Goal: Transaction & Acquisition: Subscribe to service/newsletter

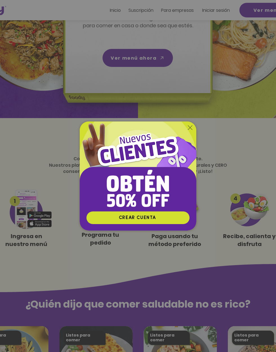
click at [190, 145] on img "Nuevos suscriptores 50% off" at bounding box center [138, 167] width 117 height 90
click at [190, 130] on icon "Volver al sitio" at bounding box center [190, 128] width 5 height 5
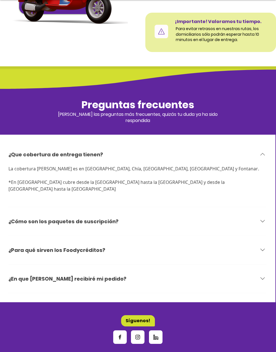
scroll to position [1700, 0]
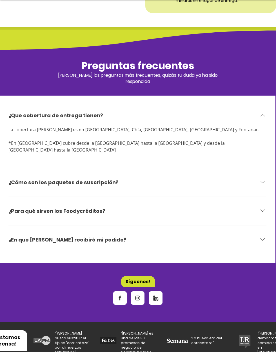
click at [258, 178] on div "¿Cómo son los paquetes de suscripción?" at bounding box center [133, 182] width 250 height 8
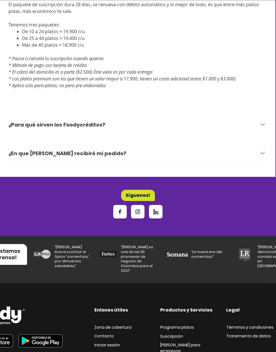
scroll to position [1827, 0]
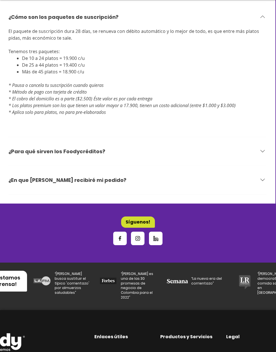
click at [140, 236] on icon "Instagram" at bounding box center [138, 239] width 6 height 6
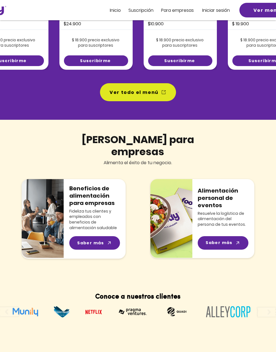
scroll to position [392, 0]
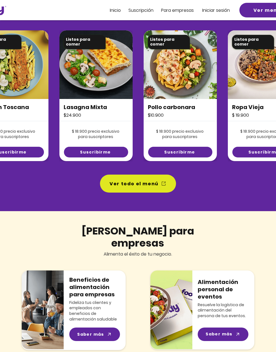
click at [152, 185] on span "Ver todo el menú" at bounding box center [133, 183] width 49 height 7
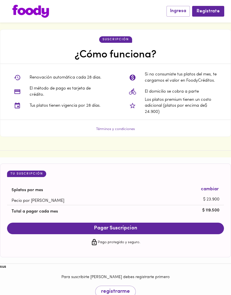
scroll to position [480, 0]
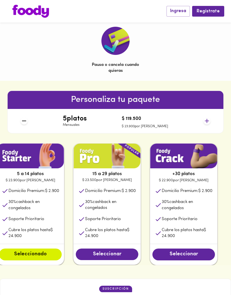
click at [163, 213] on li "30 % cashback en congelados" at bounding box center [183, 205] width 67 height 17
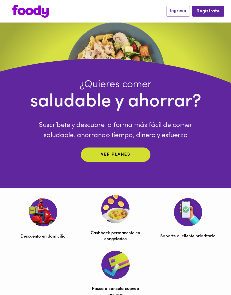
scroll to position [0, 0]
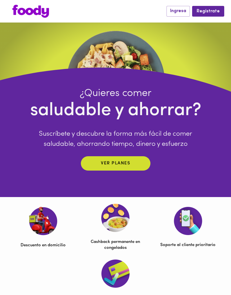
click at [127, 167] on p "Ver planes" at bounding box center [115, 163] width 29 height 6
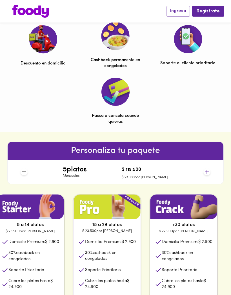
scroll to position [197, 0]
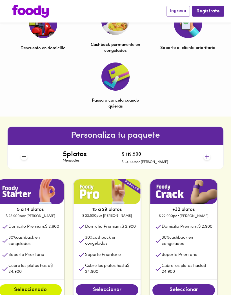
click at [203, 155] on icon at bounding box center [206, 156] width 7 height 7
click at [203, 158] on icon at bounding box center [206, 156] width 7 height 7
click at [206, 156] on icon at bounding box center [206, 156] width 7 height 7
click at [209, 155] on icon at bounding box center [206, 156] width 7 height 7
click at [207, 155] on icon at bounding box center [206, 156] width 7 height 7
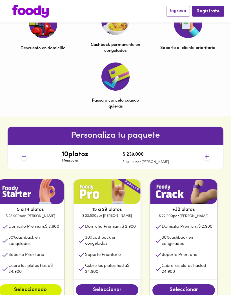
click at [207, 156] on icon at bounding box center [206, 156] width 7 height 7
click at [208, 154] on icon at bounding box center [206, 156] width 7 height 7
click at [207, 155] on icon at bounding box center [206, 156] width 7 height 7
click at [207, 156] on icon at bounding box center [206, 156] width 7 height 7
click at [208, 156] on icon at bounding box center [207, 157] width 4 height 4
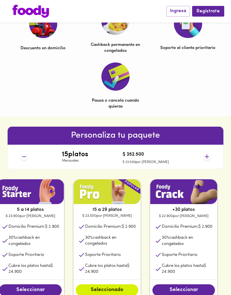
click at [207, 158] on icon at bounding box center [207, 157] width 4 height 4
click at [207, 156] on icon at bounding box center [207, 157] width 4 height 4
click at [208, 157] on icon at bounding box center [206, 156] width 7 height 7
click at [207, 157] on icon at bounding box center [206, 156] width 7 height 7
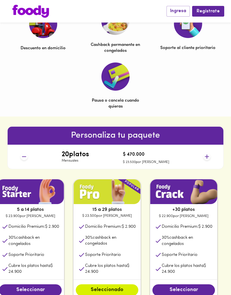
click at [207, 157] on icon at bounding box center [206, 156] width 7 height 7
click at [208, 157] on icon at bounding box center [206, 156] width 7 height 7
click at [207, 157] on icon at bounding box center [206, 156] width 7 height 7
click at [207, 156] on icon at bounding box center [206, 156] width 7 height 7
click at [209, 156] on icon at bounding box center [206, 156] width 7 height 7
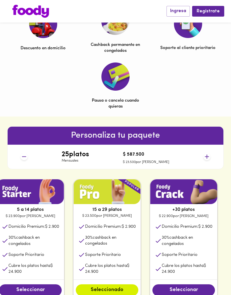
click at [28, 158] on icon at bounding box center [24, 156] width 7 height 7
click at [23, 158] on icon at bounding box center [24, 156] width 7 height 7
click at [23, 159] on icon at bounding box center [24, 156] width 7 height 7
click at [25, 159] on icon at bounding box center [24, 156] width 7 height 7
click at [28, 157] on icon at bounding box center [24, 156] width 7 height 7
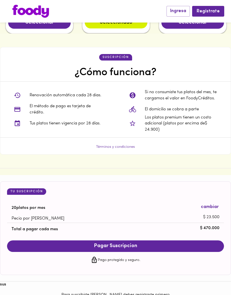
scroll to position [465, 0]
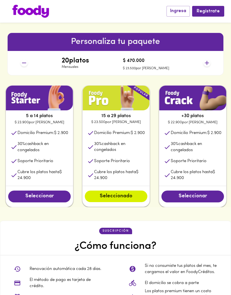
click at [42, 13] on img at bounding box center [30, 11] width 37 height 13
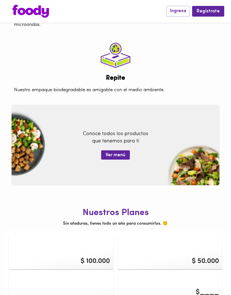
scroll to position [558, 0]
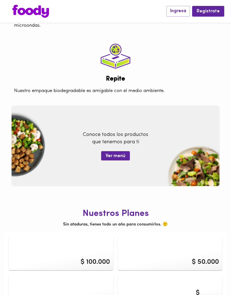
click at [124, 153] on span "Ver menú" at bounding box center [116, 155] width 20 height 5
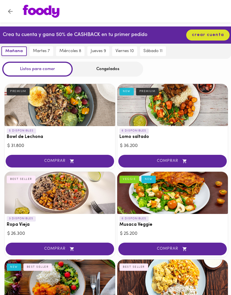
click at [46, 8] on img at bounding box center [41, 11] width 37 height 13
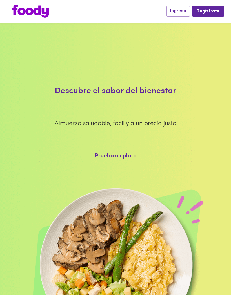
click at [39, 12] on img at bounding box center [30, 11] width 37 height 13
click at [35, 18] on img at bounding box center [30, 11] width 37 height 13
click at [39, 13] on img at bounding box center [30, 11] width 37 height 13
click at [40, 13] on img at bounding box center [30, 11] width 37 height 13
click at [37, 17] on img at bounding box center [30, 11] width 37 height 13
